Goal: Information Seeking & Learning: Compare options

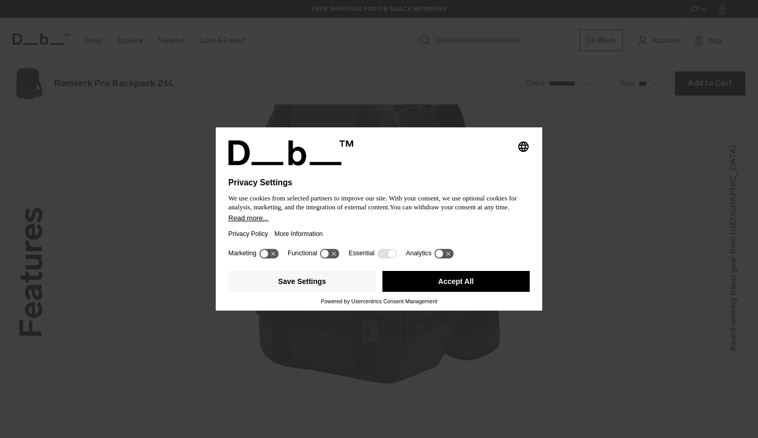
scroll to position [1315, 0]
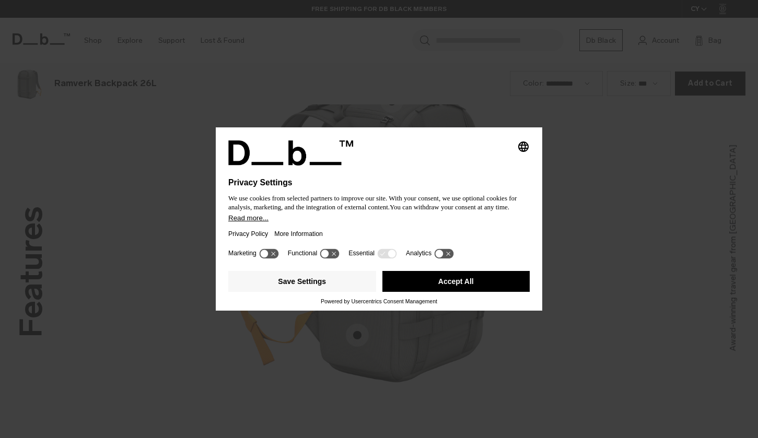
scroll to position [1315, 0]
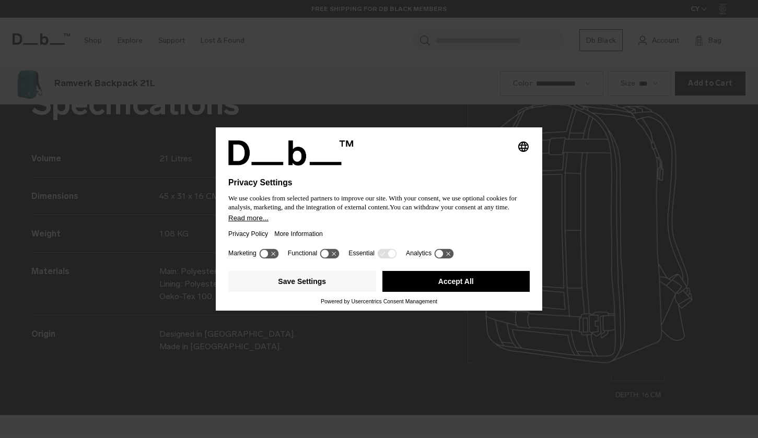
scroll to position [1315, 0]
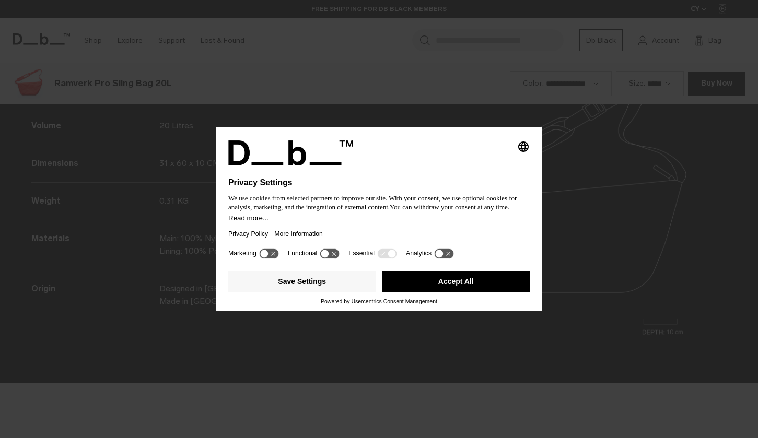
scroll to position [1315, 0]
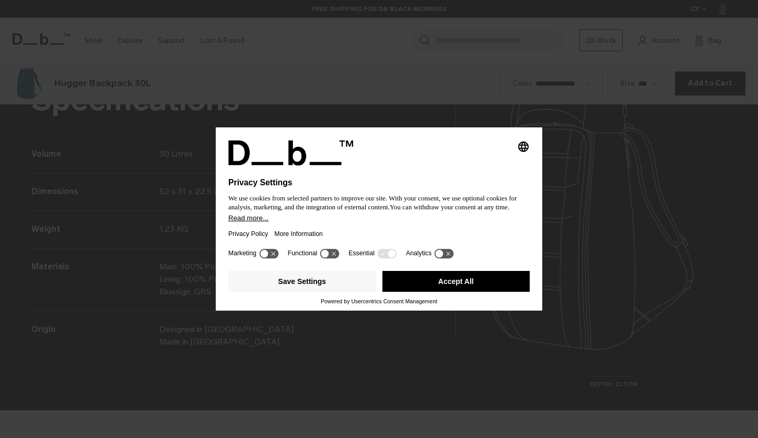
scroll to position [1315, 0]
